Goal: Transaction & Acquisition: Purchase product/service

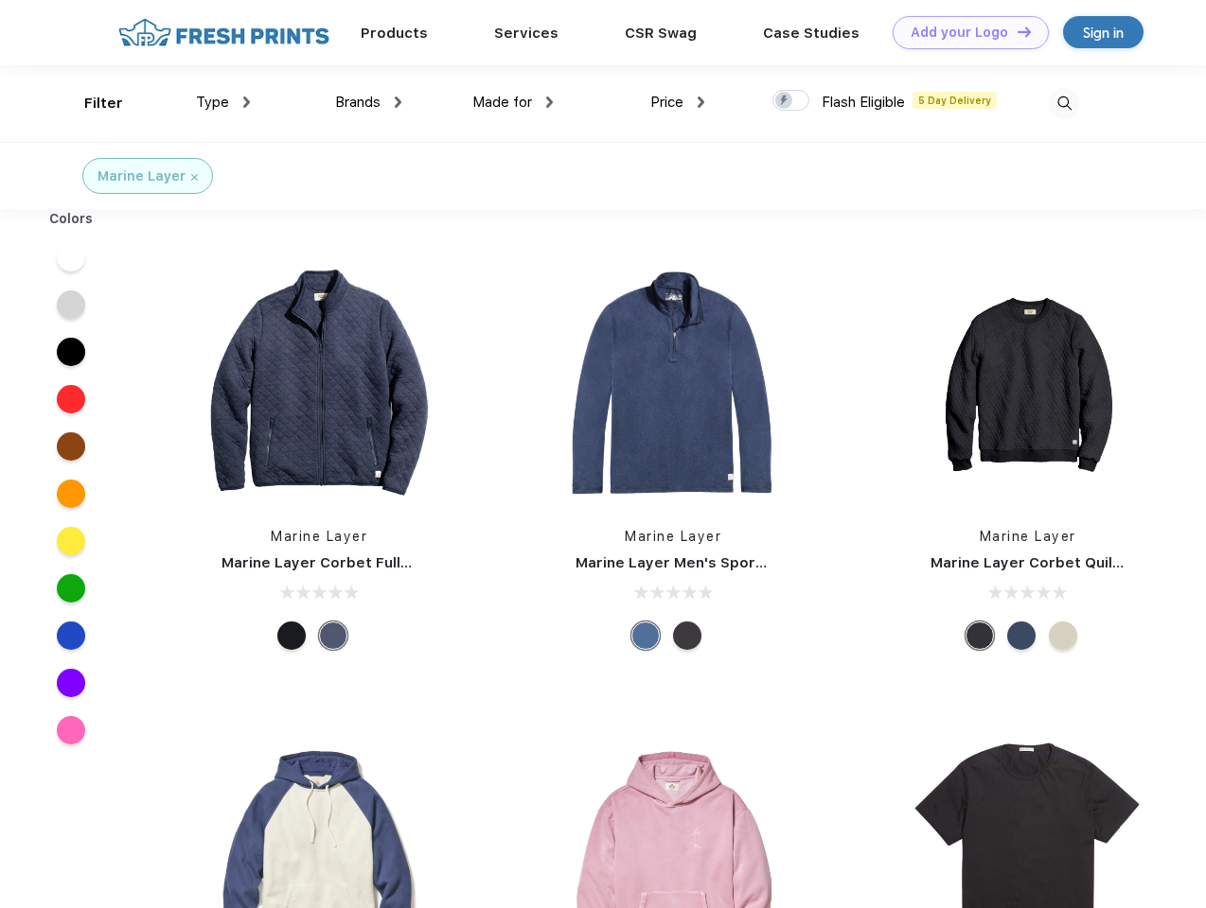
click at [963, 32] on link "Add your Logo Design Tool" at bounding box center [970, 32] width 156 height 33
click at [0, 0] on div "Design Tool" at bounding box center [0, 0] width 0 height 0
click at [1015, 31] on link "Add your Logo Design Tool" at bounding box center [970, 32] width 156 height 33
click at [91, 103] on div "Filter" at bounding box center [103, 104] width 39 height 22
click at [223, 102] on span "Type" at bounding box center [212, 102] width 33 height 17
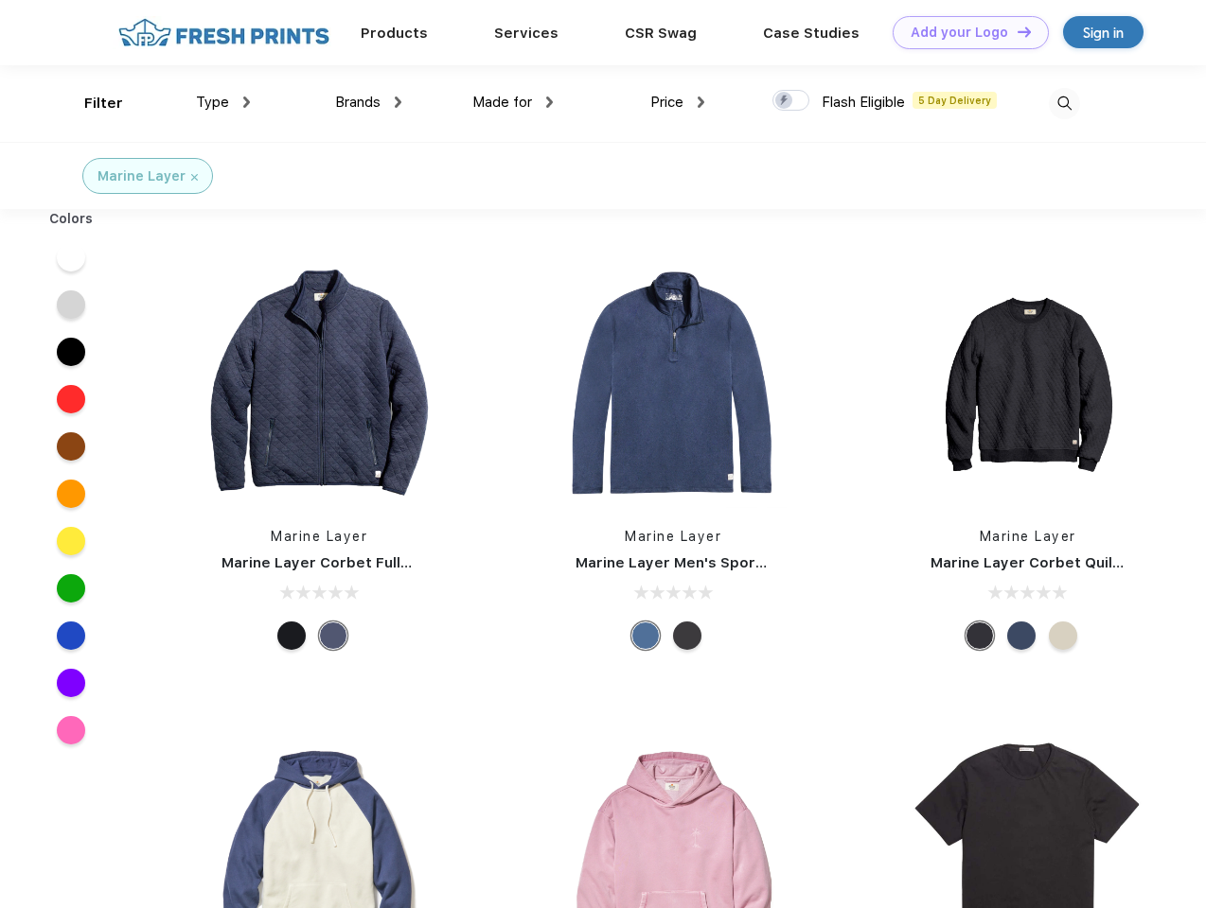
click at [368, 102] on span "Brands" at bounding box center [357, 102] width 45 height 17
click at [513, 102] on span "Made for" at bounding box center [502, 102] width 60 height 17
click at [678, 102] on span "Price" at bounding box center [666, 102] width 33 height 17
click at [791, 101] on div at bounding box center [790, 100] width 37 height 21
click at [784, 101] on input "checkbox" at bounding box center [778, 95] width 12 height 12
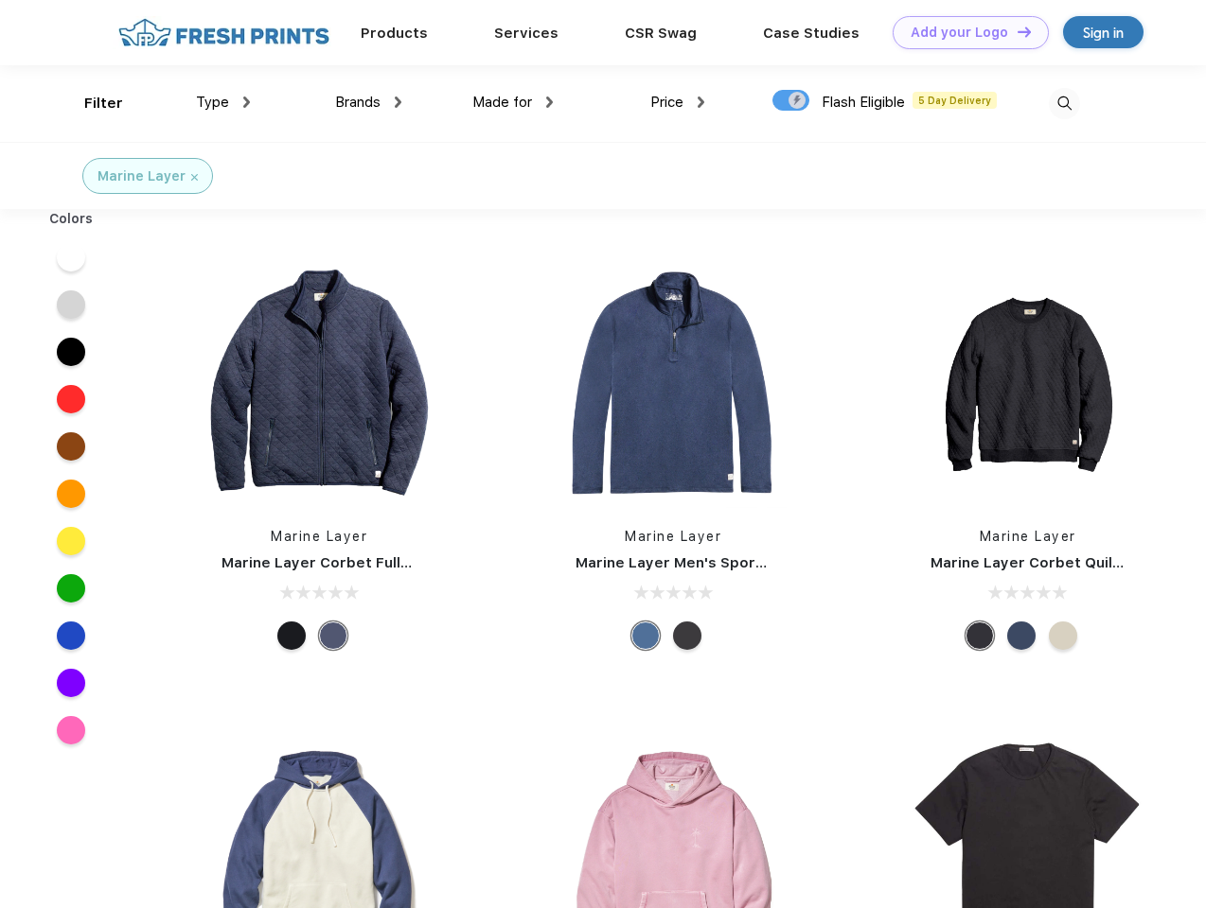
click at [1064, 103] on img at bounding box center [1063, 103] width 31 height 31
